Goal: Task Accomplishment & Management: Manage account settings

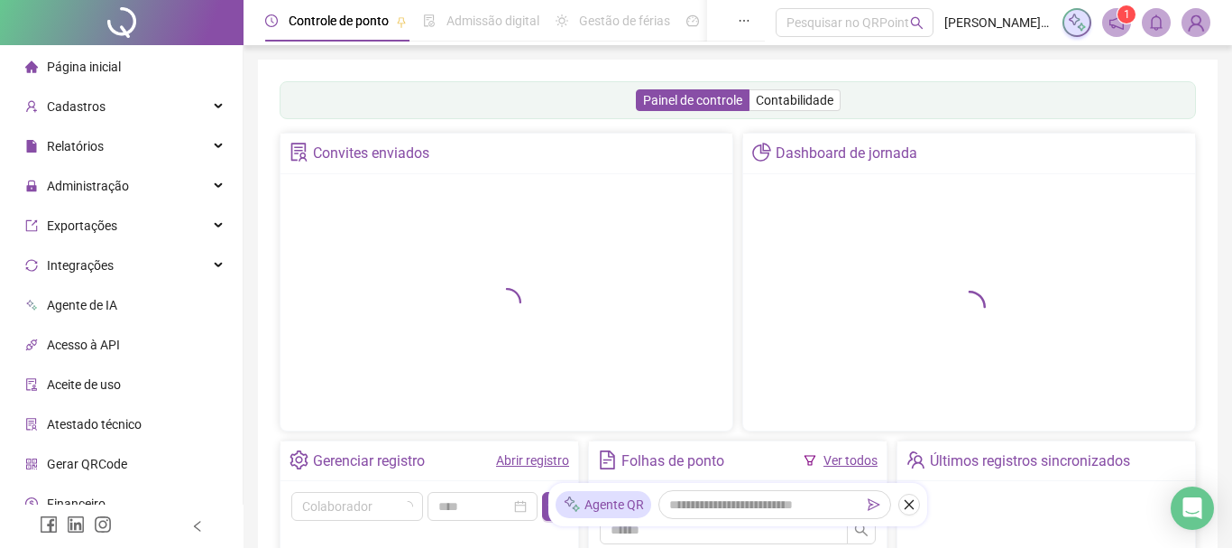
click at [108, 459] on span "Gerar QRCode" at bounding box center [87, 463] width 80 height 14
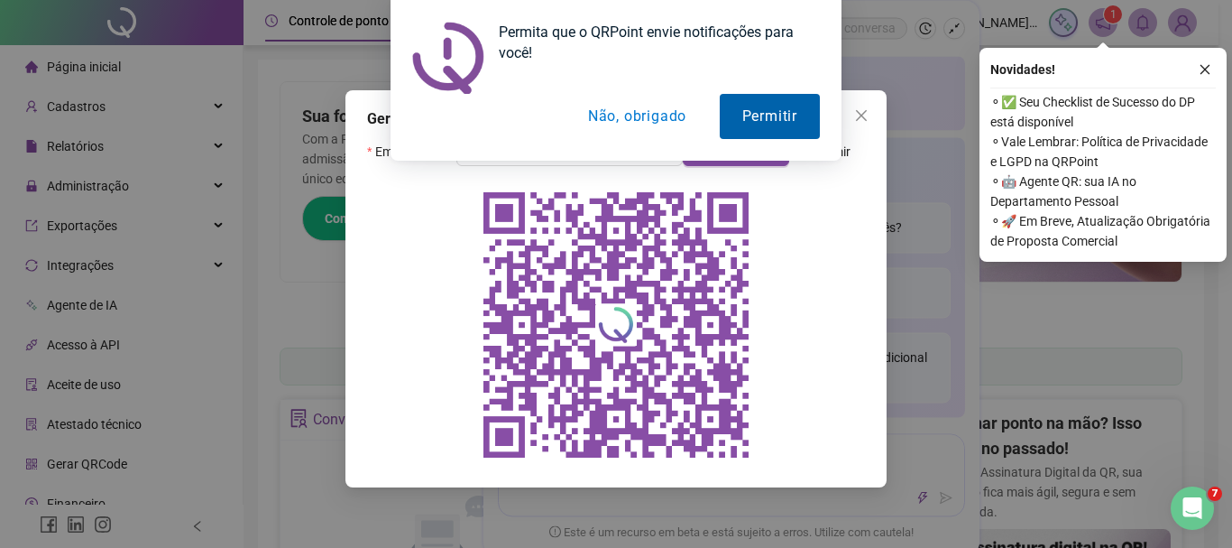
click at [850, 115] on div "Permita que o QRPoint envie notificações para você! Permitir Não, obrigado" at bounding box center [616, 80] width 1232 height 161
click at [647, 112] on button "Não, obrigado" at bounding box center [637, 116] width 143 height 45
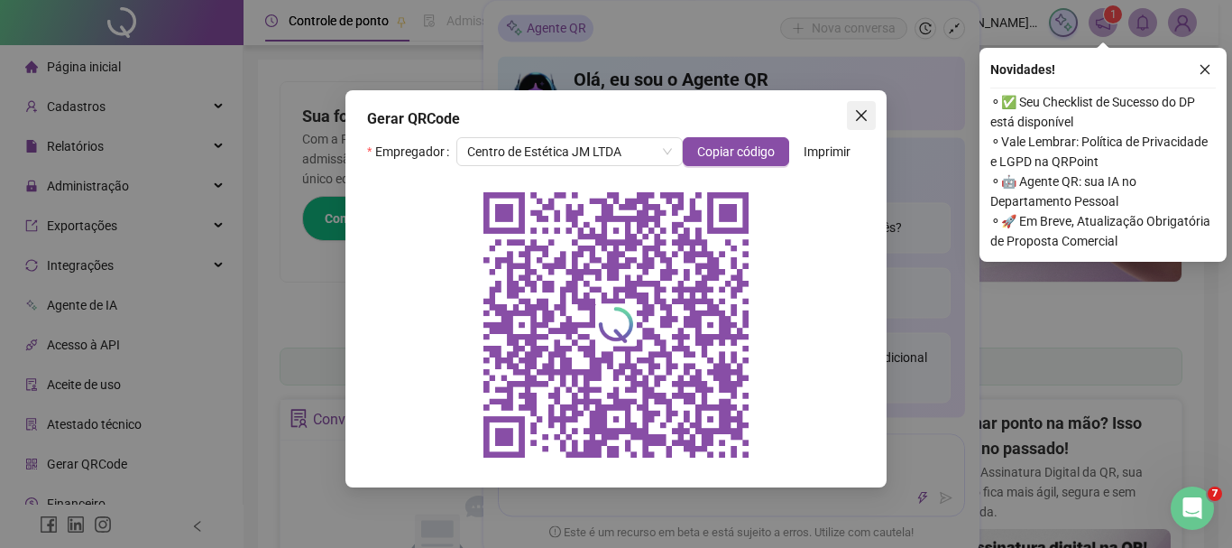
click at [861, 109] on icon "close" at bounding box center [861, 115] width 14 height 14
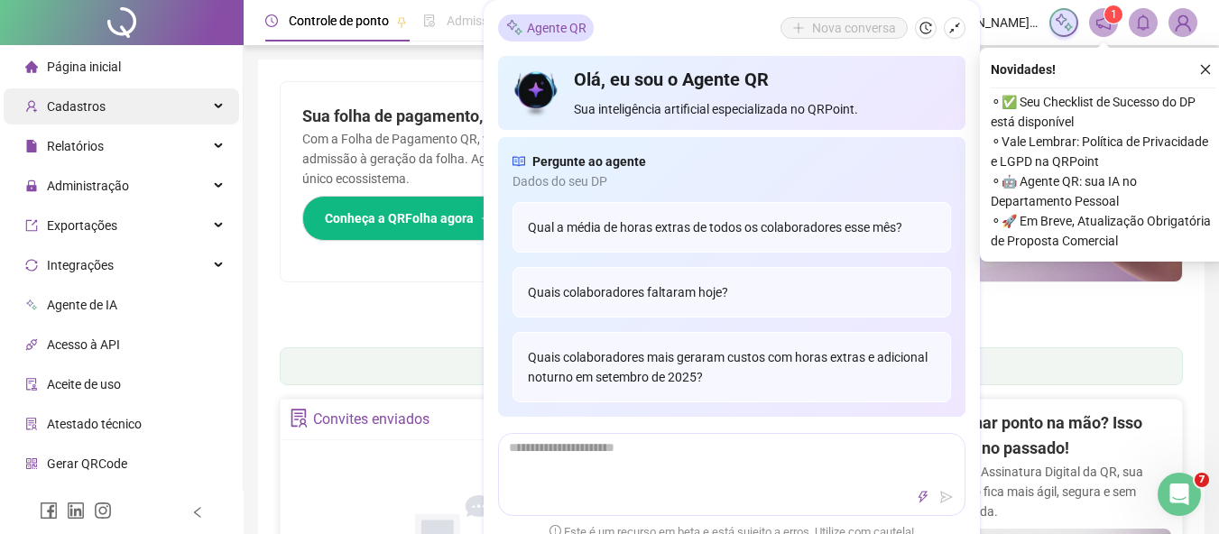
click at [131, 102] on div "Cadastros" at bounding box center [121, 106] width 235 height 36
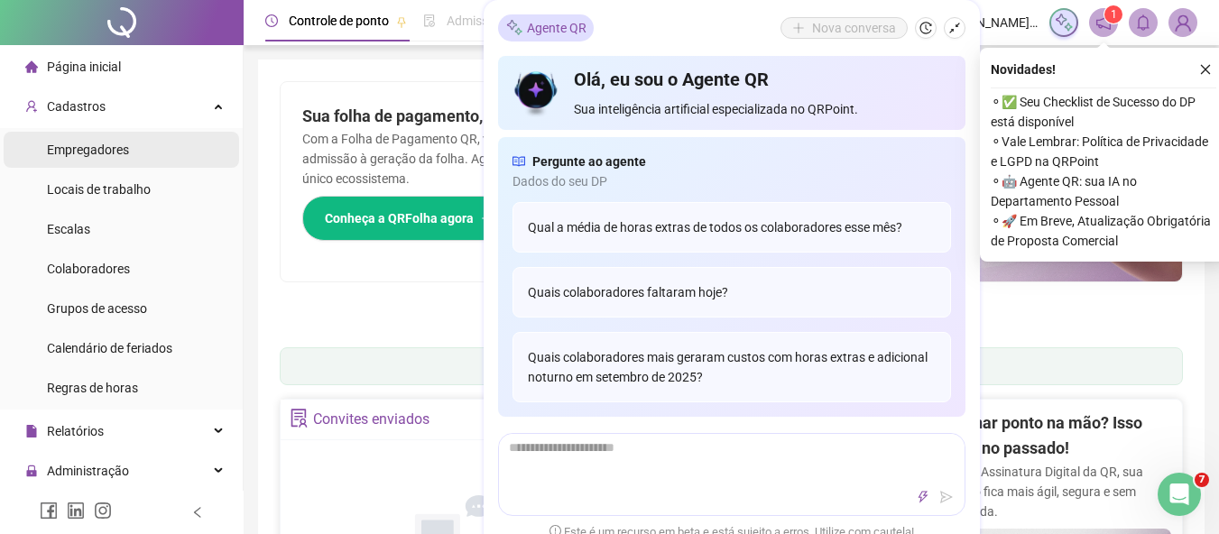
click at [147, 152] on li "Empregadores" at bounding box center [121, 150] width 235 height 36
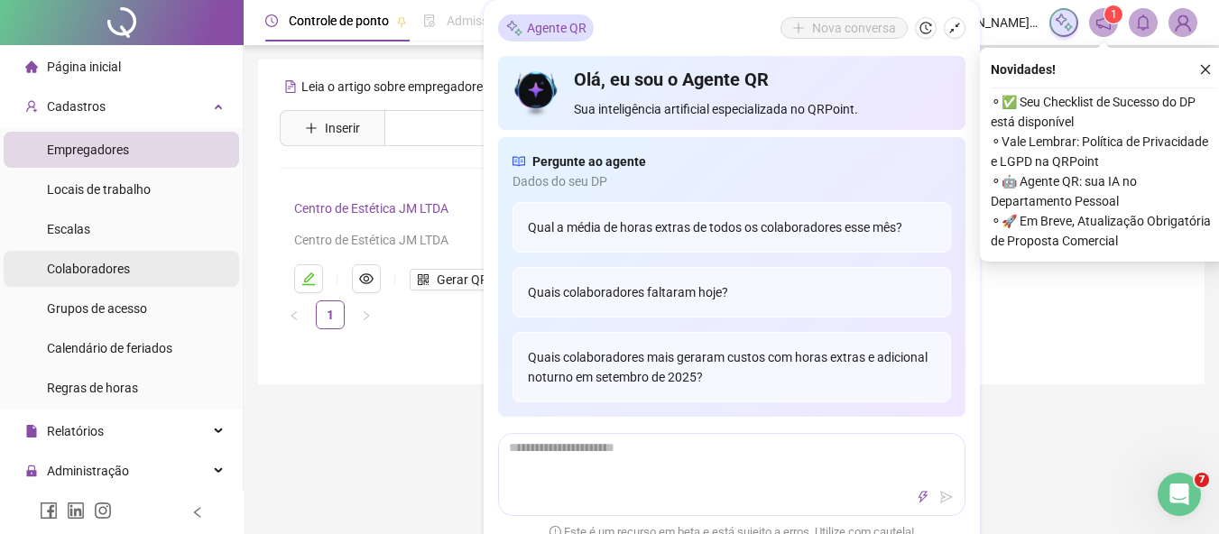
click at [143, 275] on li "Colaboradores" at bounding box center [121, 269] width 235 height 36
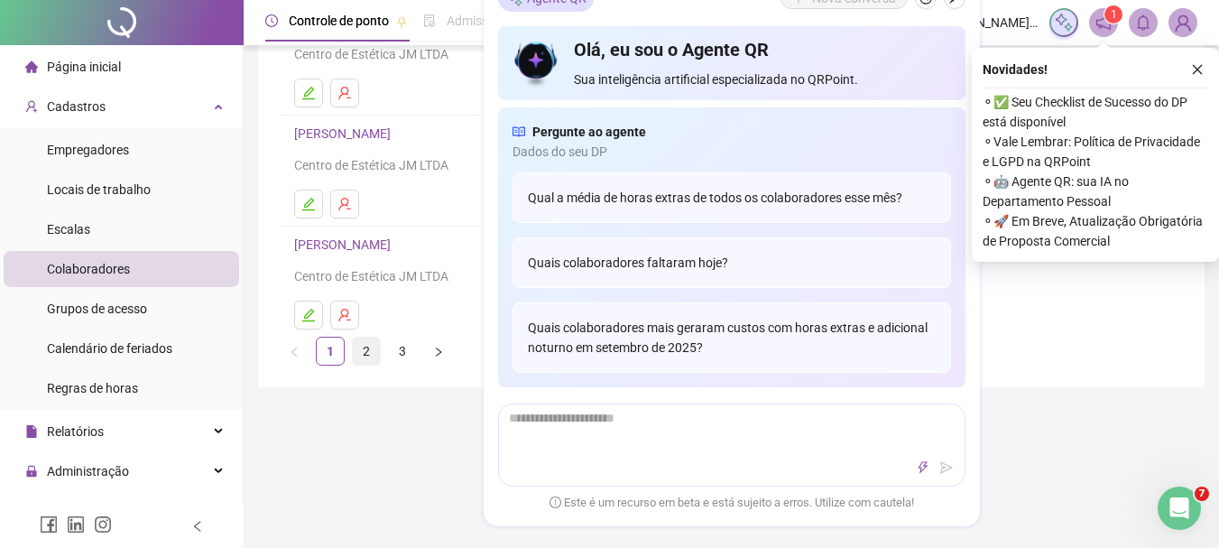
click at [373, 350] on link "2" at bounding box center [366, 350] width 27 height 27
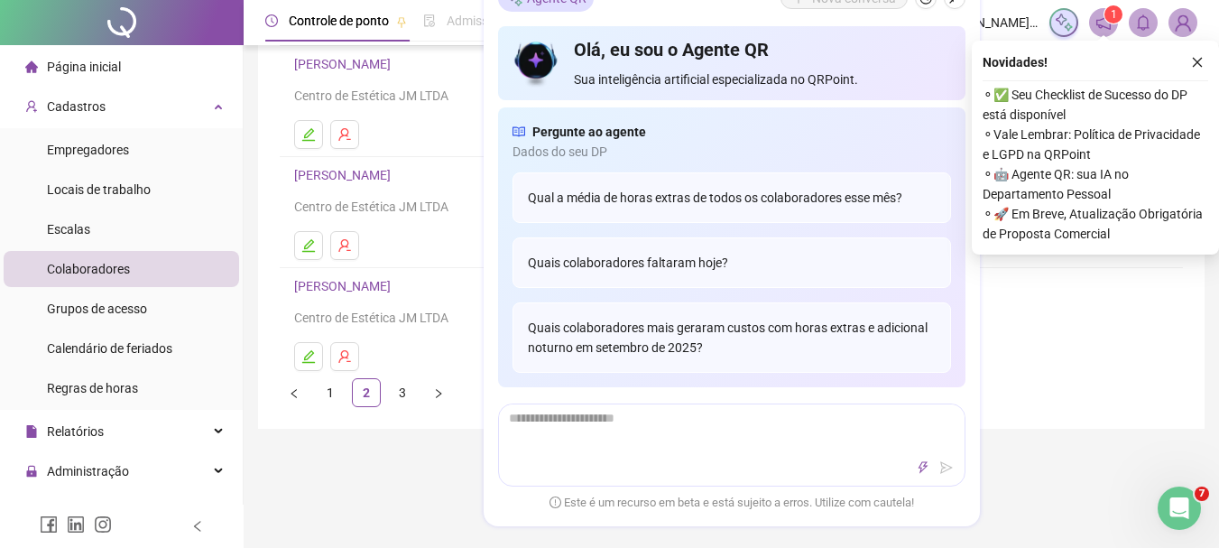
scroll to position [391, 0]
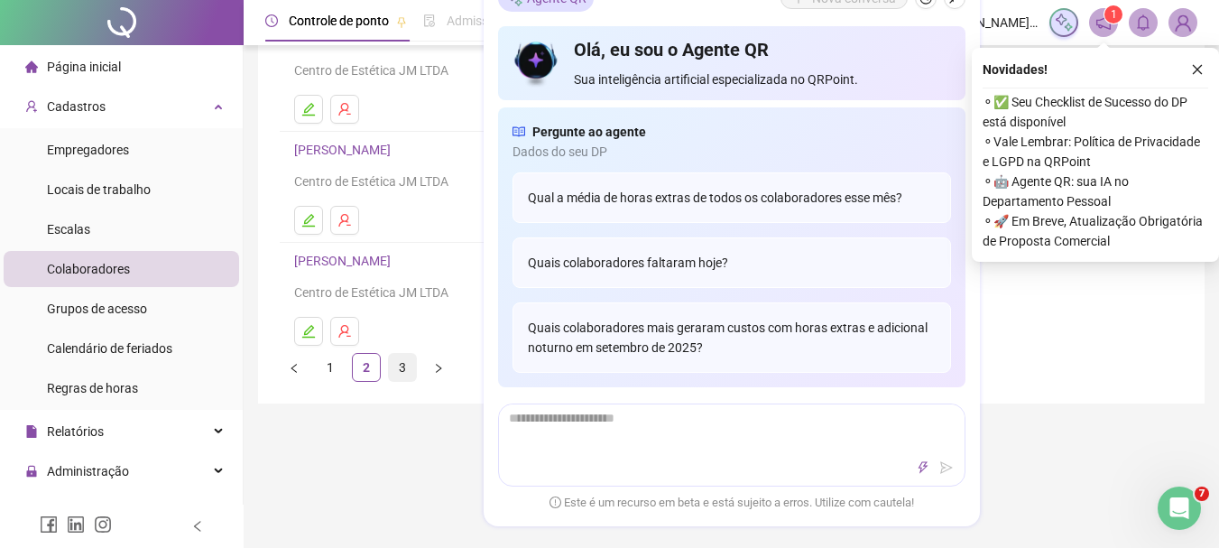
click at [400, 370] on link "3" at bounding box center [402, 367] width 27 height 27
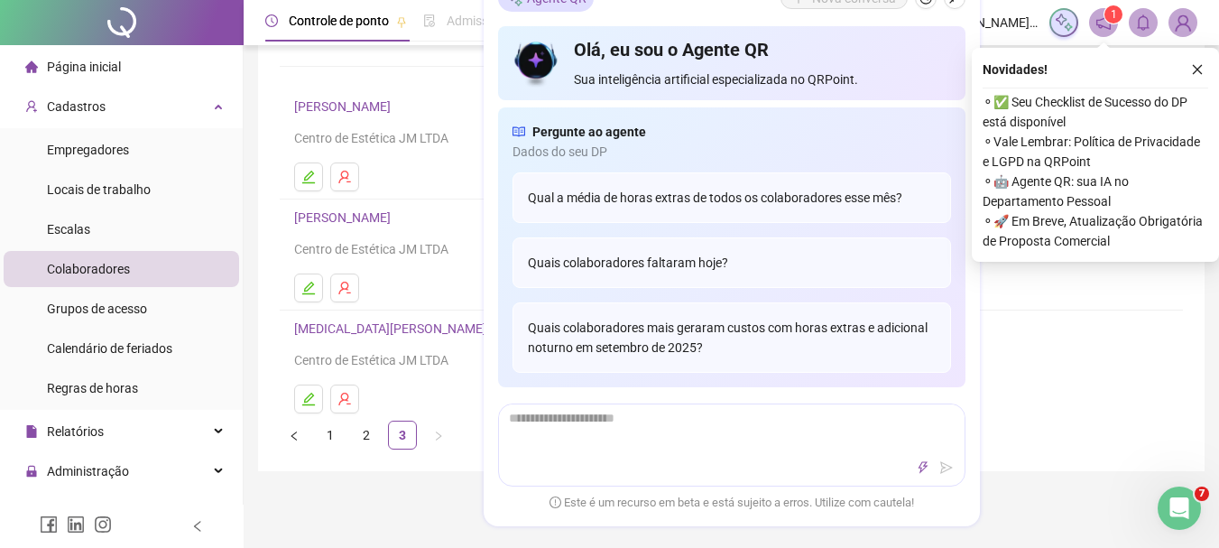
scroll to position [94, 0]
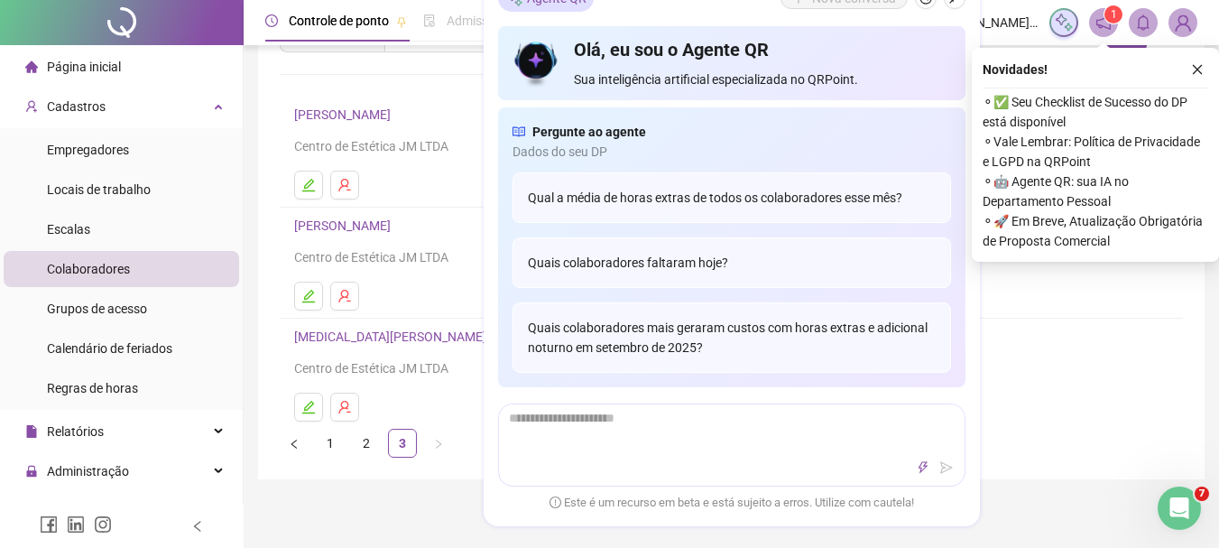
click at [419, 179] on ul at bounding box center [731, 184] width 874 height 29
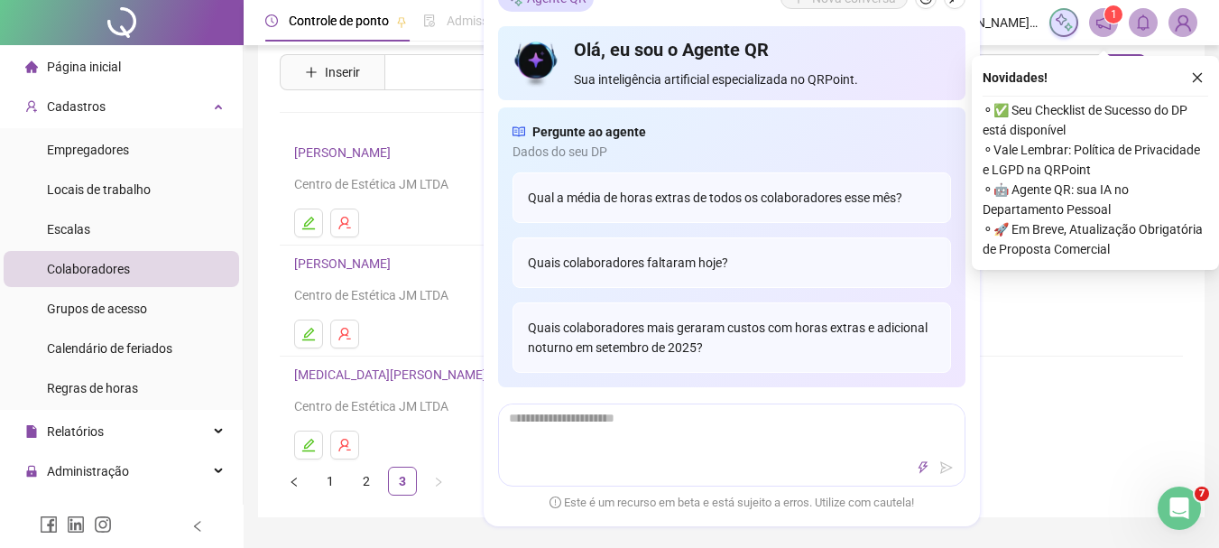
scroll to position [0, 0]
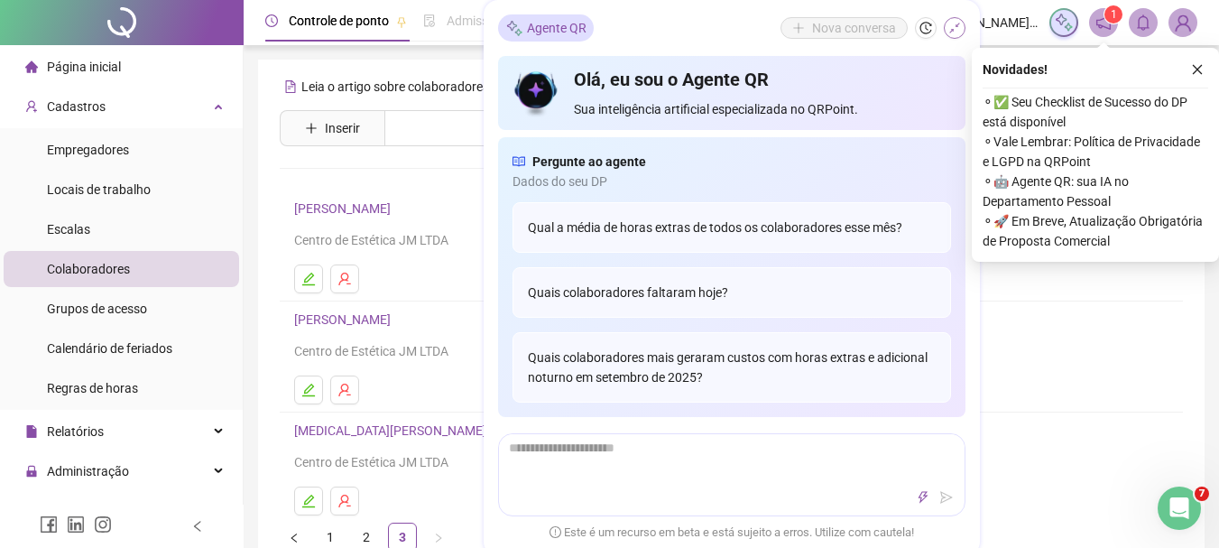
click at [955, 31] on icon "shrink" at bounding box center [954, 28] width 13 height 13
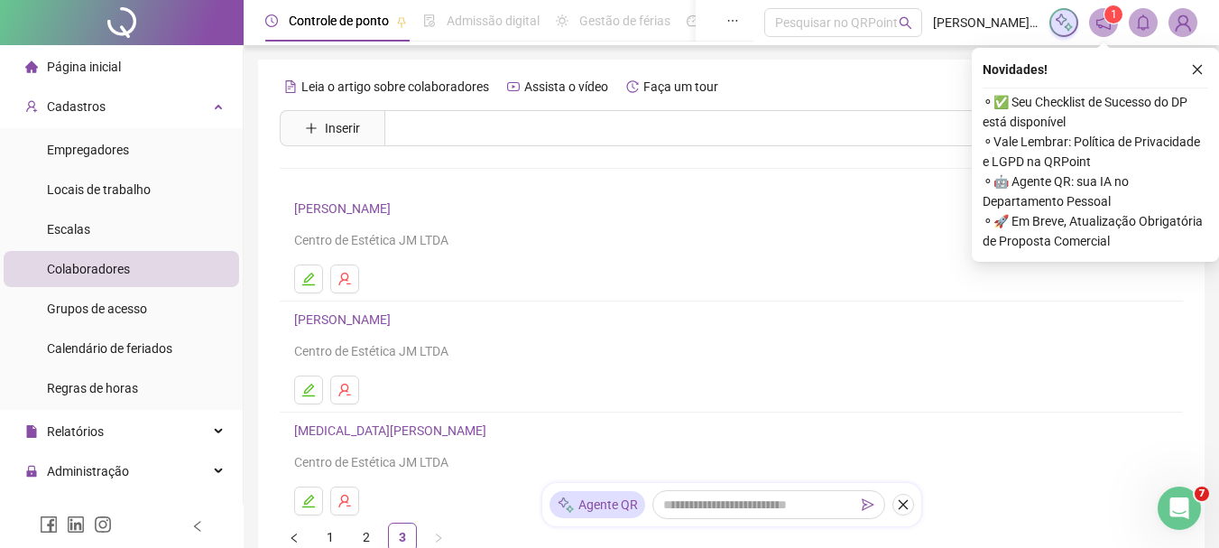
click at [383, 244] on div "Centro de Estética JM LTDA" at bounding box center [731, 240] width 874 height 20
click at [361, 211] on link "ROBERTA CAROLINE SILVA ALVES" at bounding box center [345, 208] width 102 height 14
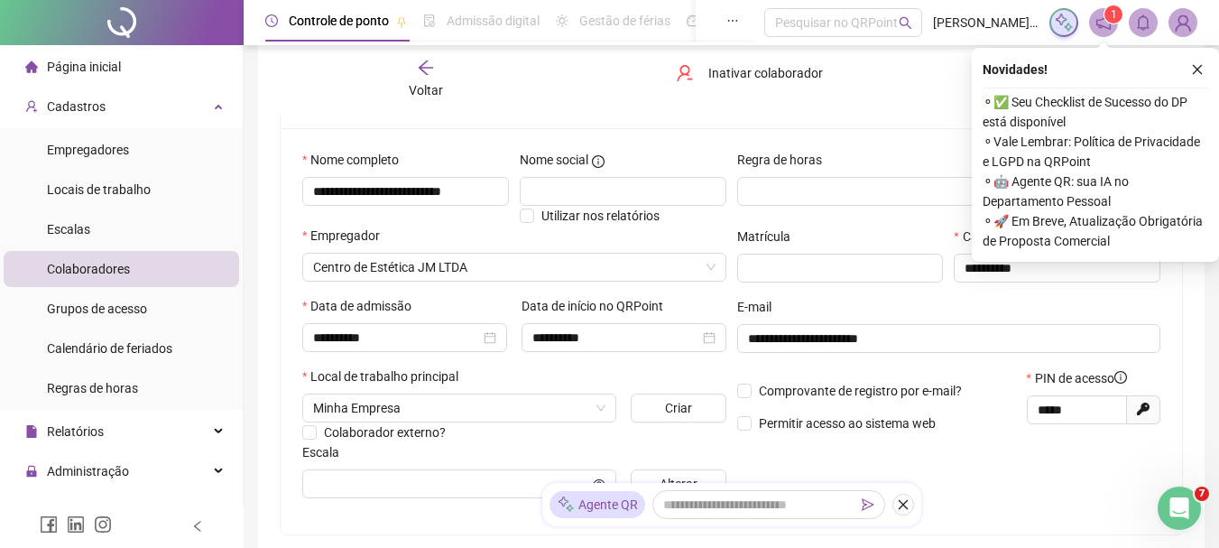
scroll to position [149, 0]
